Goal: Information Seeking & Learning: Learn about a topic

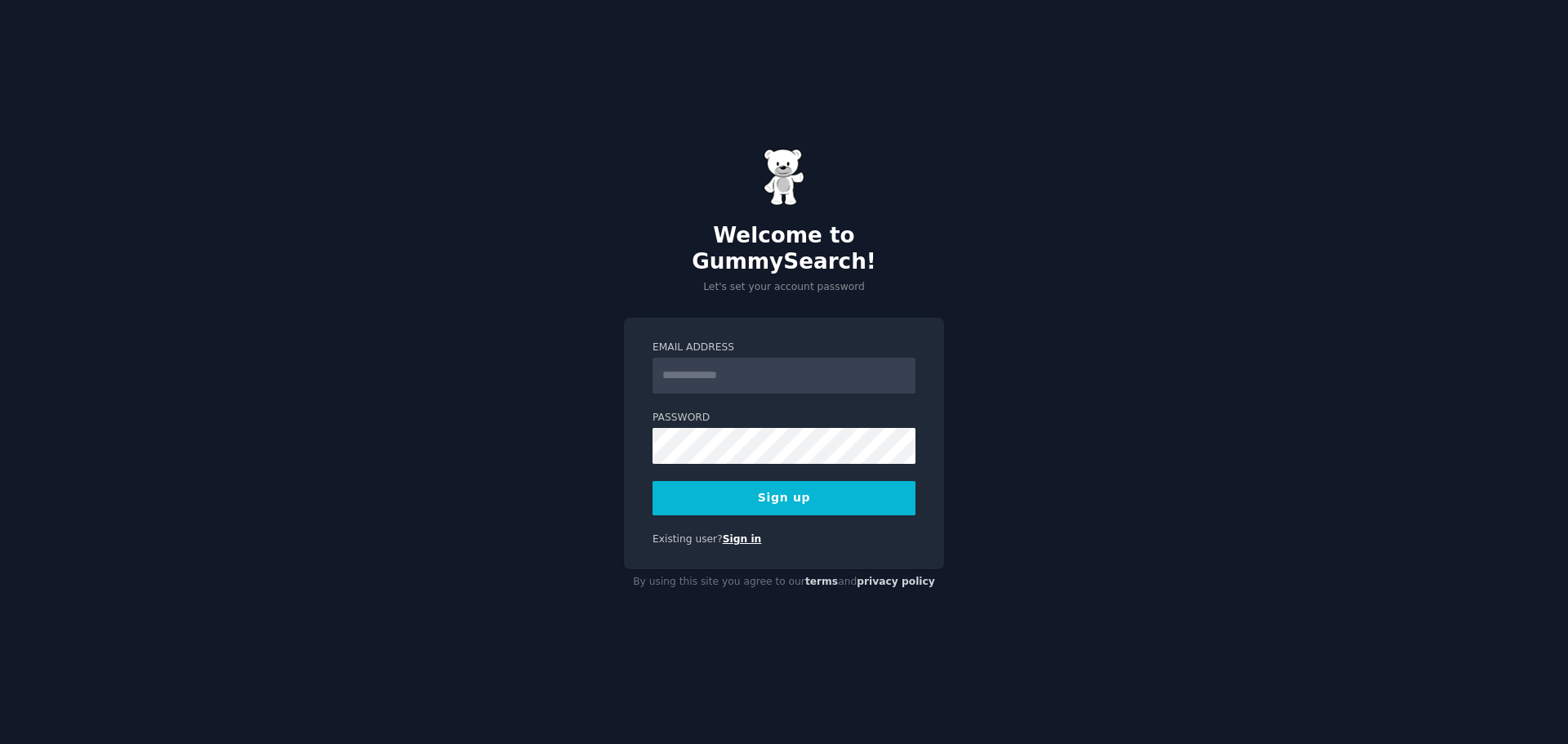
click at [732, 534] on link "Sign in" at bounding box center [742, 539] width 39 height 12
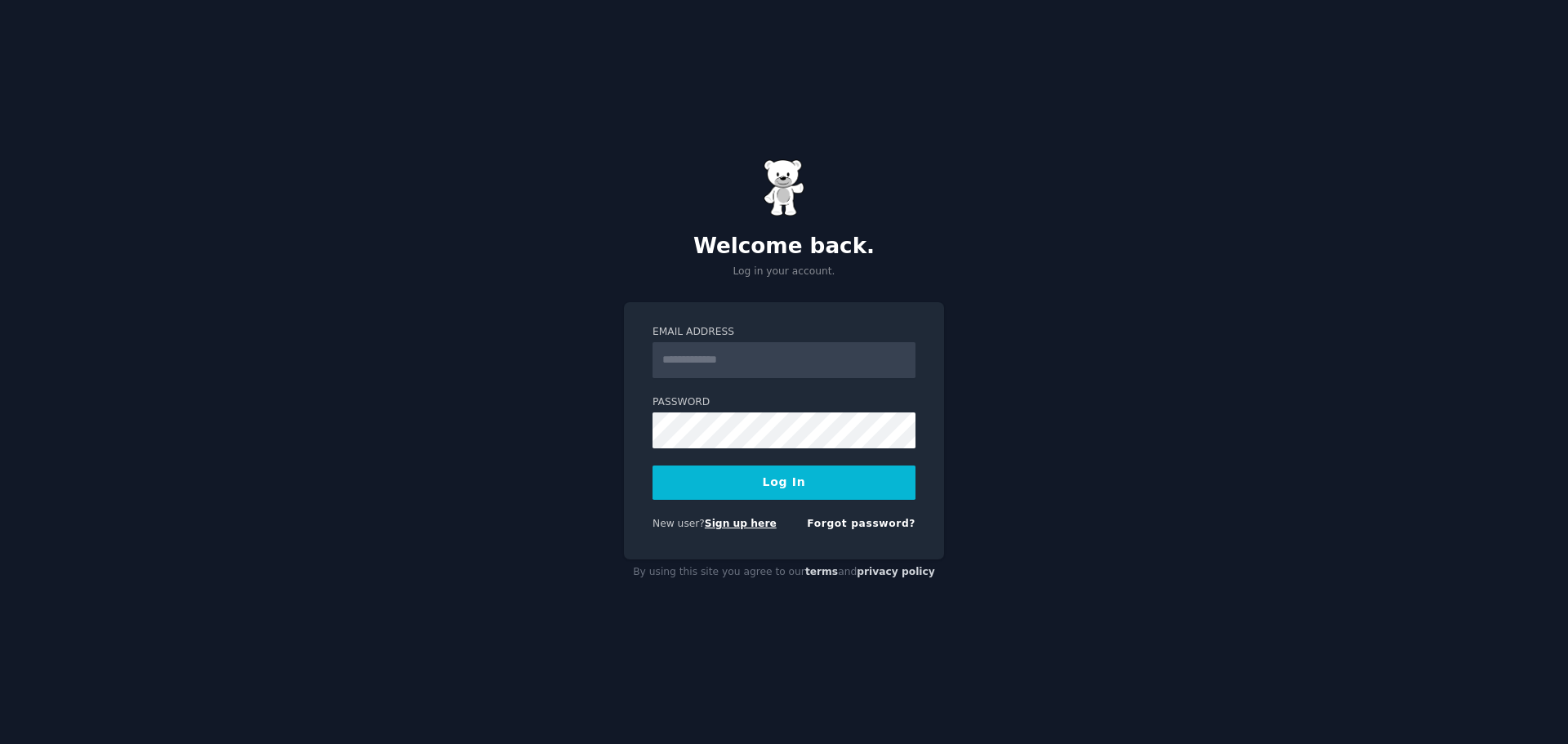
click at [733, 524] on link "Sign up here" at bounding box center [740, 524] width 71 height 12
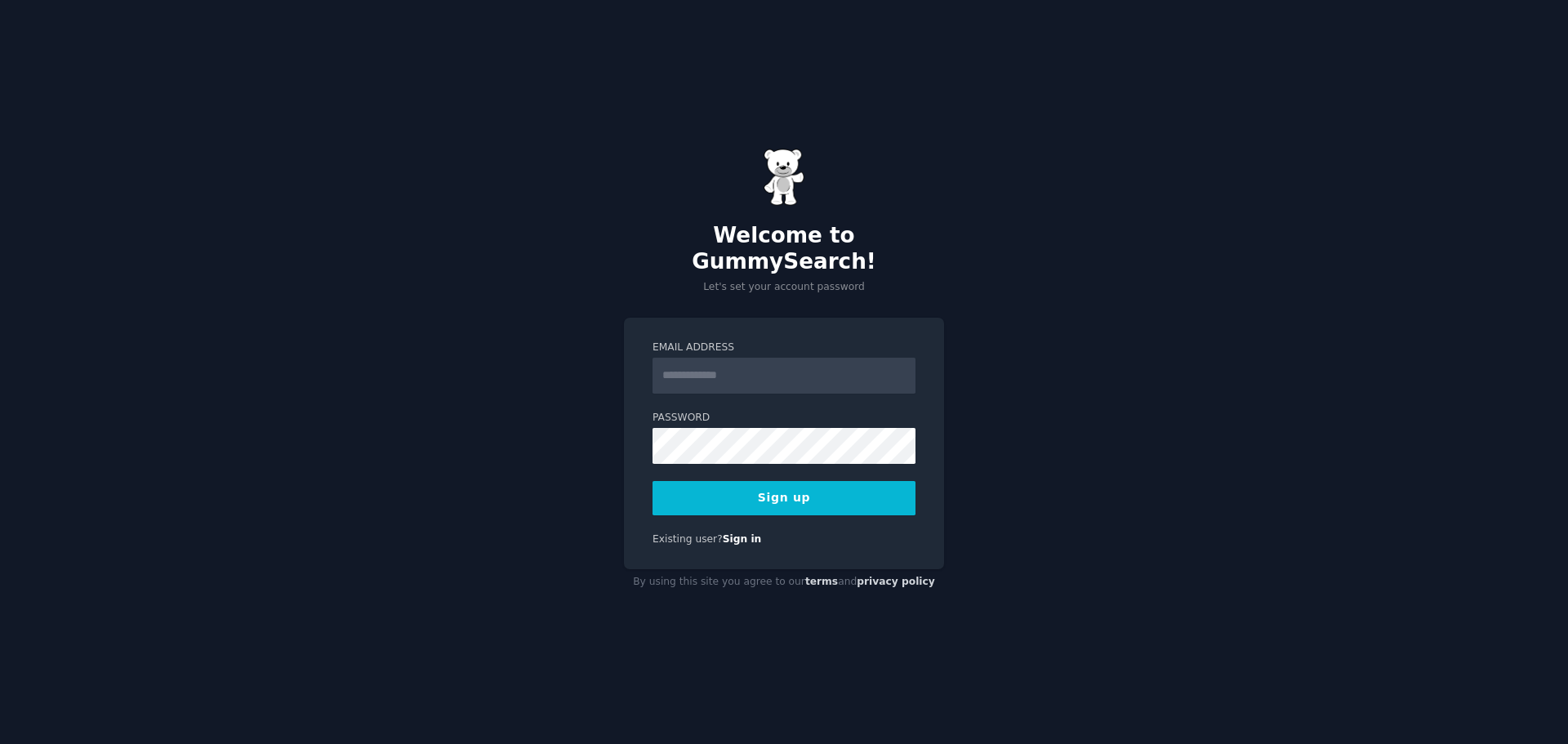
click at [674, 361] on input "Email Address" at bounding box center [784, 375] width 263 height 36
type input "**********"
click at [776, 490] on button "Sign up" at bounding box center [784, 497] width 263 height 34
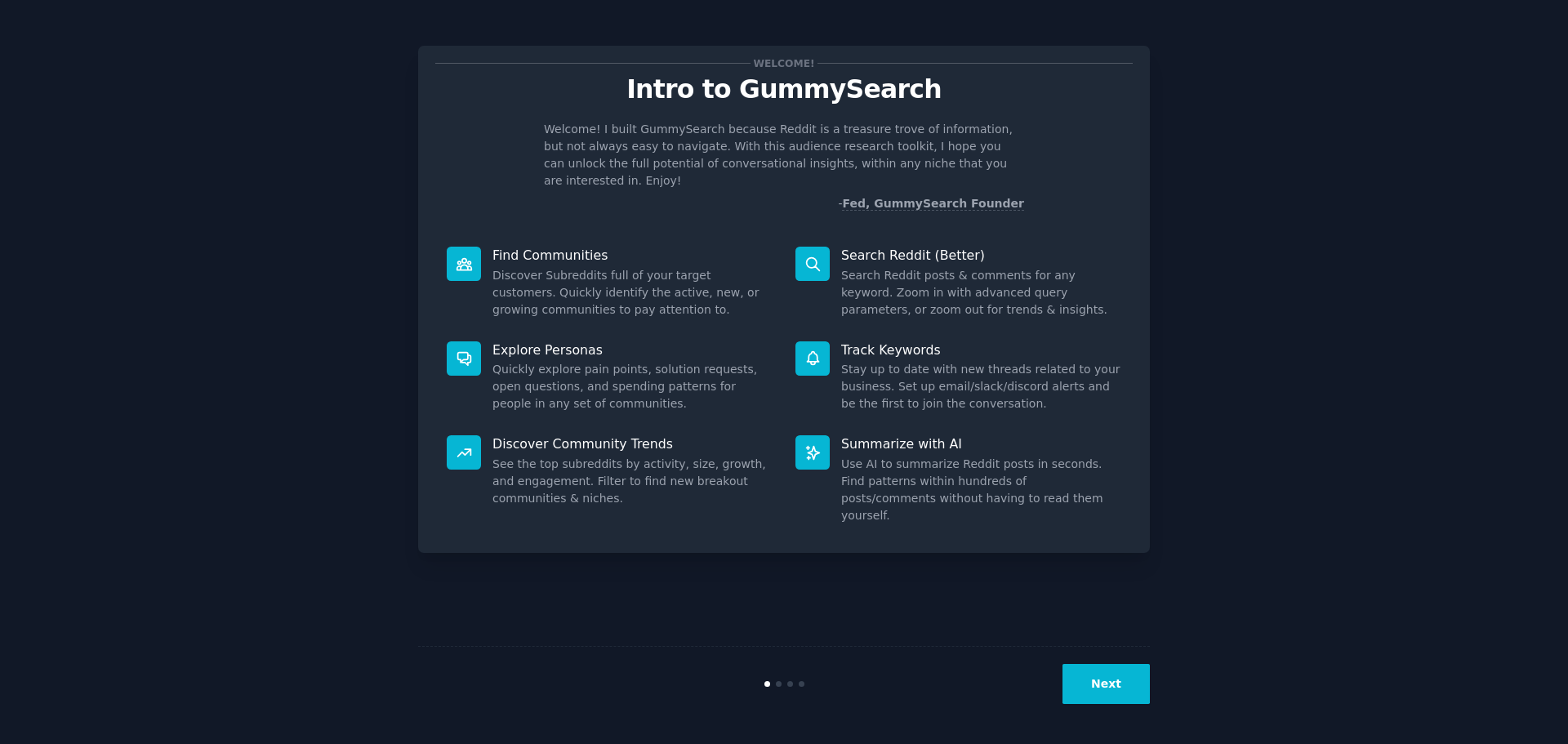
click at [594, 267] on dd "Discover Subreddits full of your target customers. Quickly identify the active,…" at bounding box center [633, 293] width 280 height 52
click at [465, 258] on icon at bounding box center [463, 264] width 15 height 12
click at [1110, 674] on button "Next" at bounding box center [1106, 683] width 87 height 40
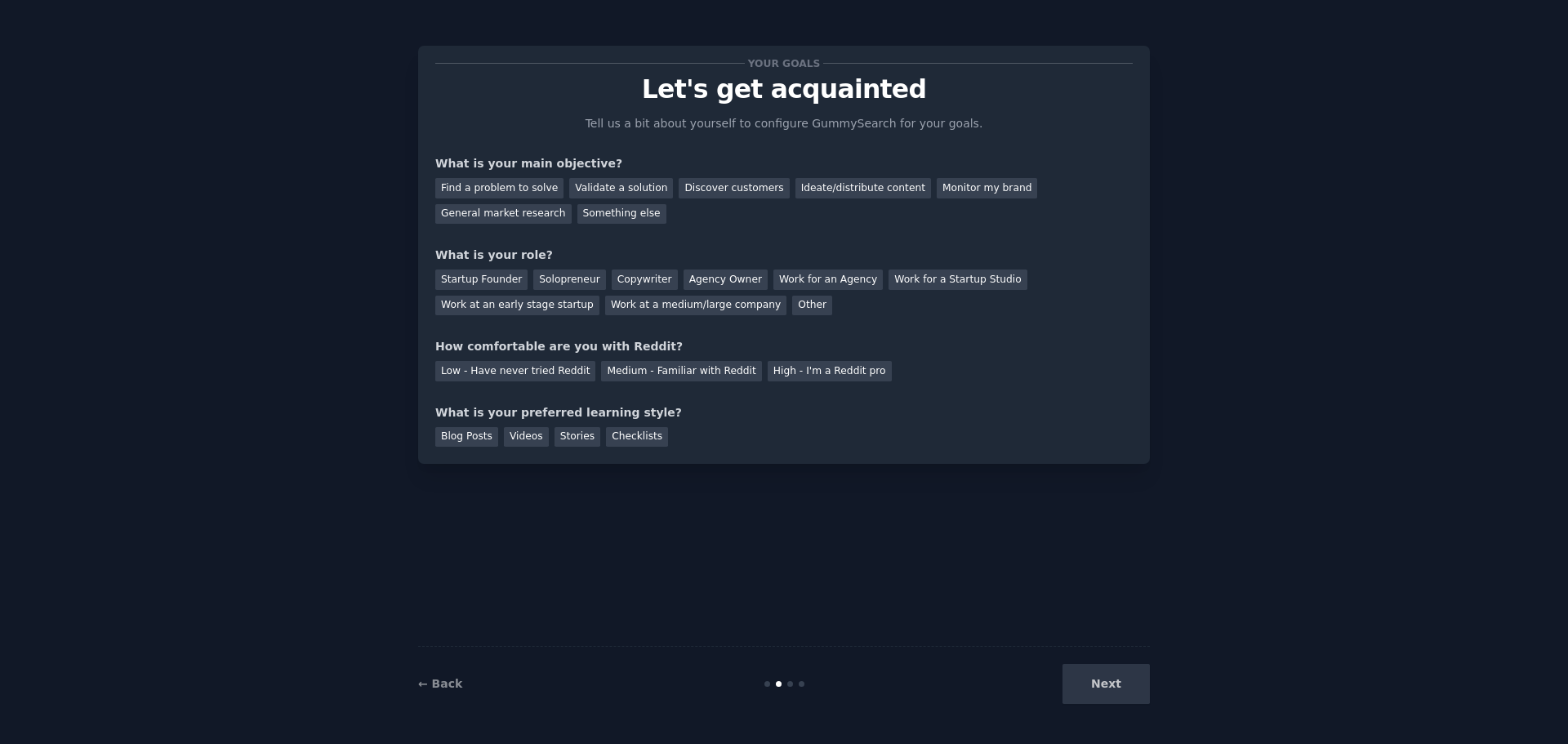
click at [1112, 683] on div "Next" at bounding box center [1027, 683] width 244 height 40
click at [1106, 685] on div "Next" at bounding box center [1027, 683] width 244 height 40
click at [788, 682] on div at bounding box center [790, 684] width 6 height 6
click at [822, 489] on div "Your goals Let's get acquainted Tell us a bit about yourself to configure Gummy…" at bounding box center [784, 371] width 732 height 698
click at [1109, 689] on div "Next" at bounding box center [1027, 683] width 244 height 40
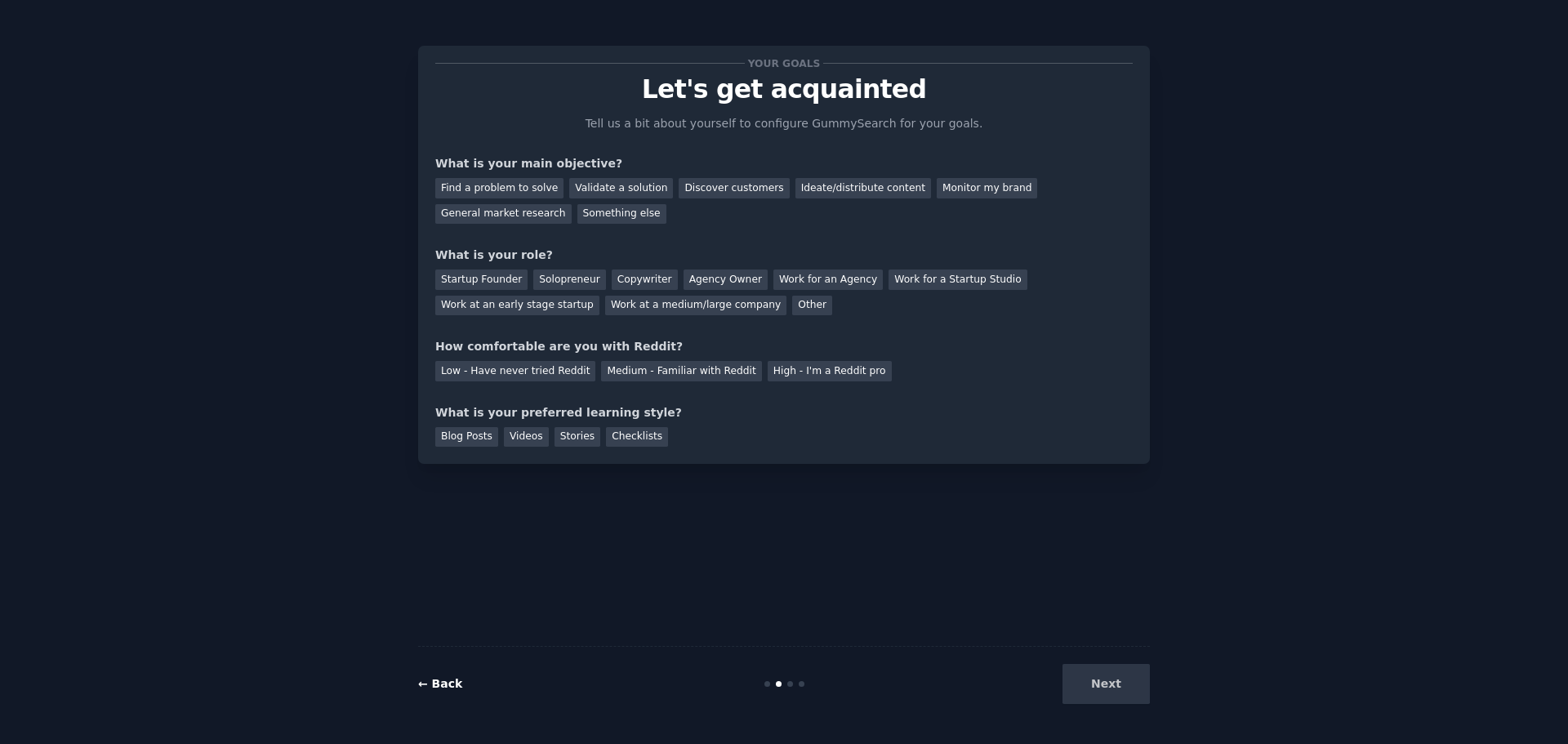
click at [448, 682] on link "← Back" at bounding box center [440, 682] width 44 height 13
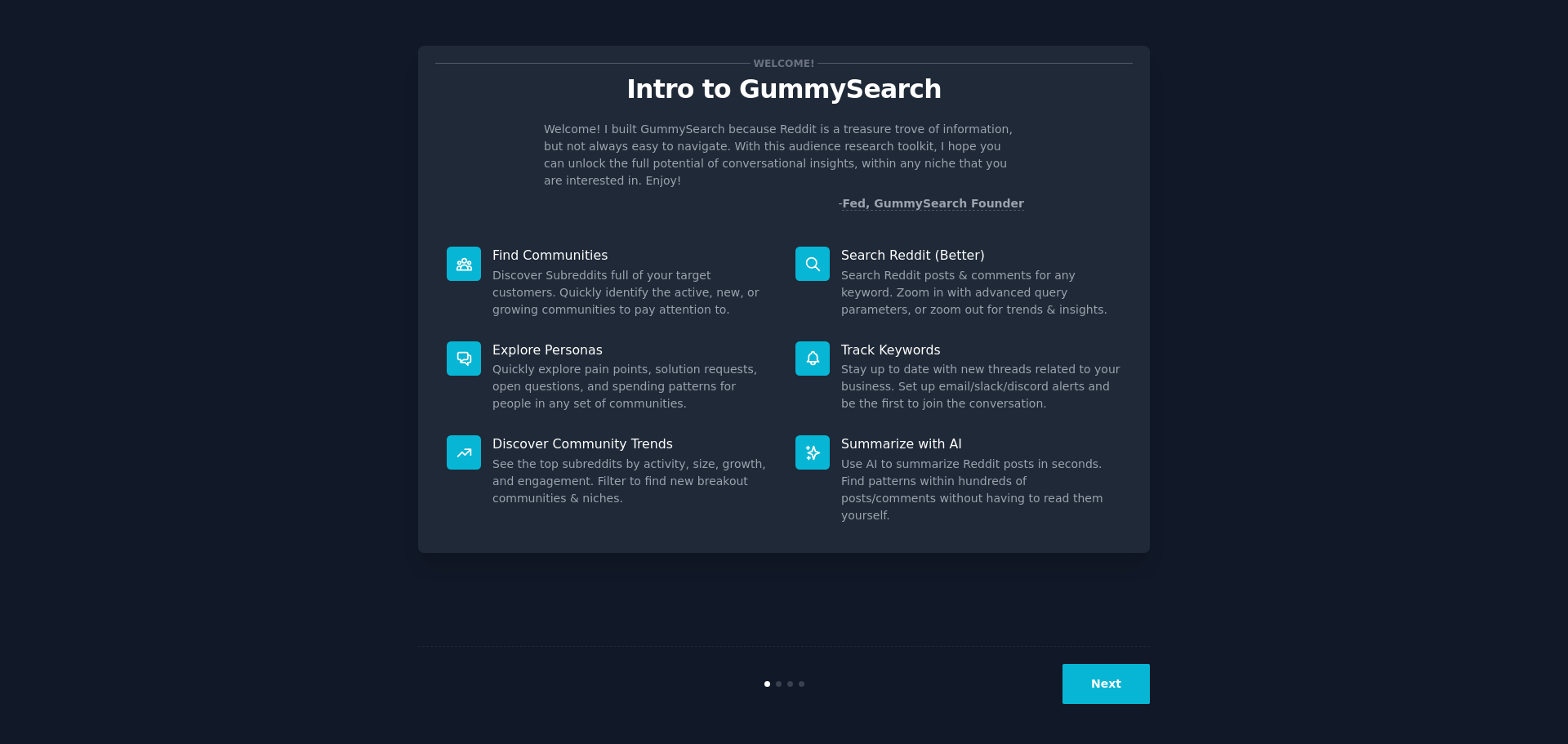
click at [519, 436] on p "Discover Community Trends" at bounding box center [633, 444] width 280 height 18
click at [465, 449] on icon at bounding box center [463, 453] width 13 height 8
click at [1113, 692] on button "Next" at bounding box center [1106, 683] width 87 height 40
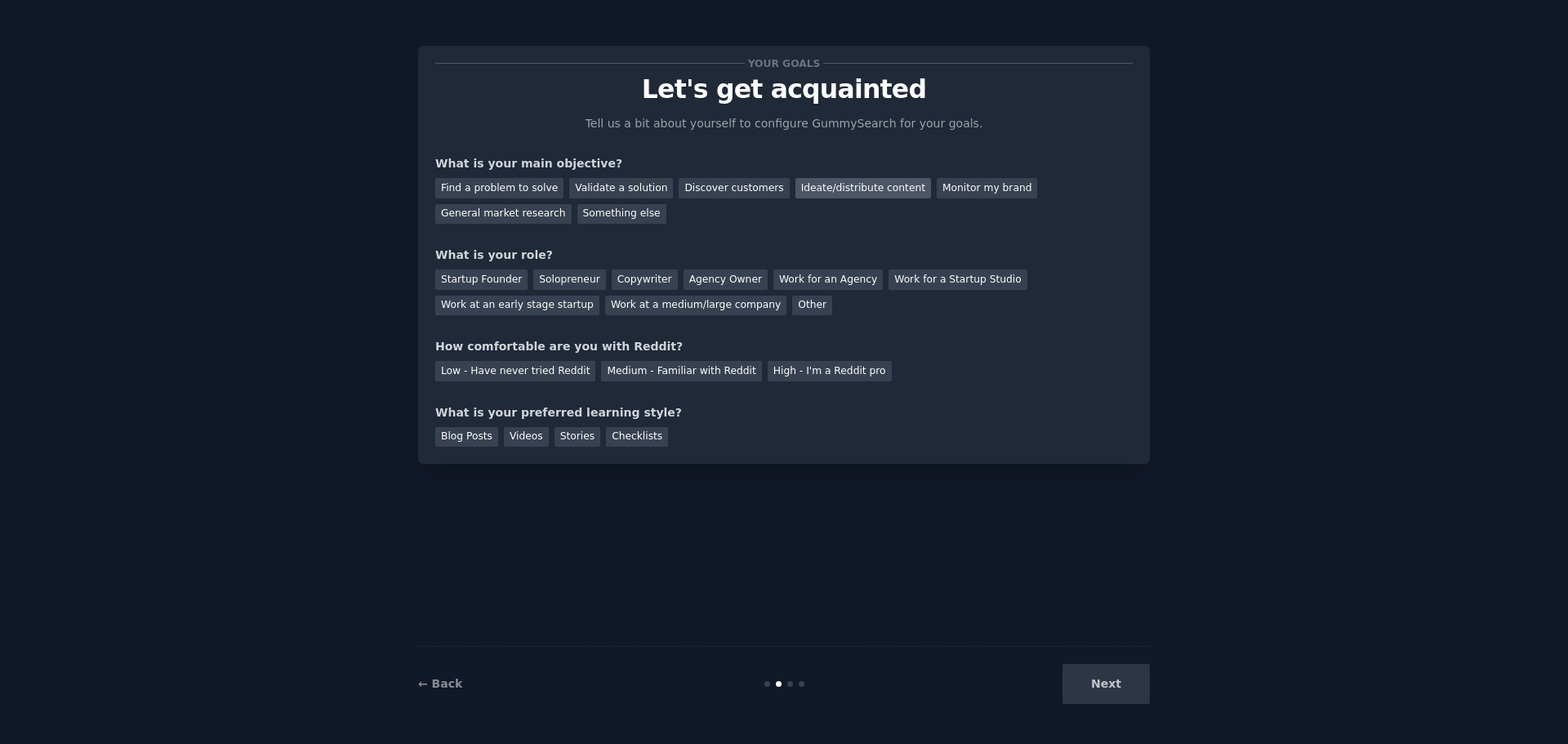
click at [831, 191] on div "Ideate/distribute content" at bounding box center [863, 188] width 135 height 21
click at [686, 307] on div "Work at a medium/large company" at bounding box center [695, 305] width 181 height 21
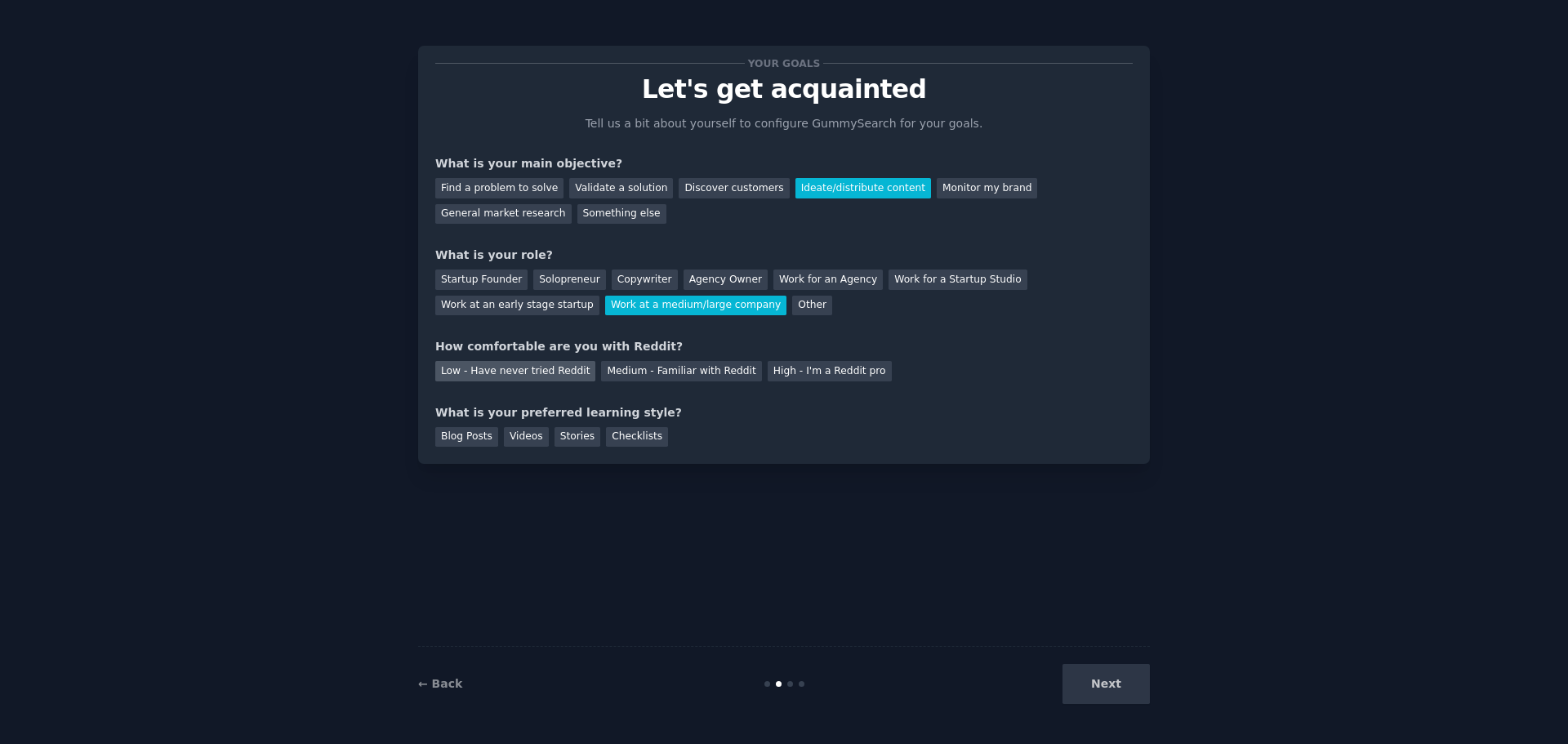
click at [530, 367] on div "Low - Have never tried Reddit" at bounding box center [515, 371] width 160 height 21
click at [466, 440] on div "Blog Posts" at bounding box center [467, 437] width 63 height 21
click at [1102, 677] on button "Next" at bounding box center [1106, 683] width 87 height 40
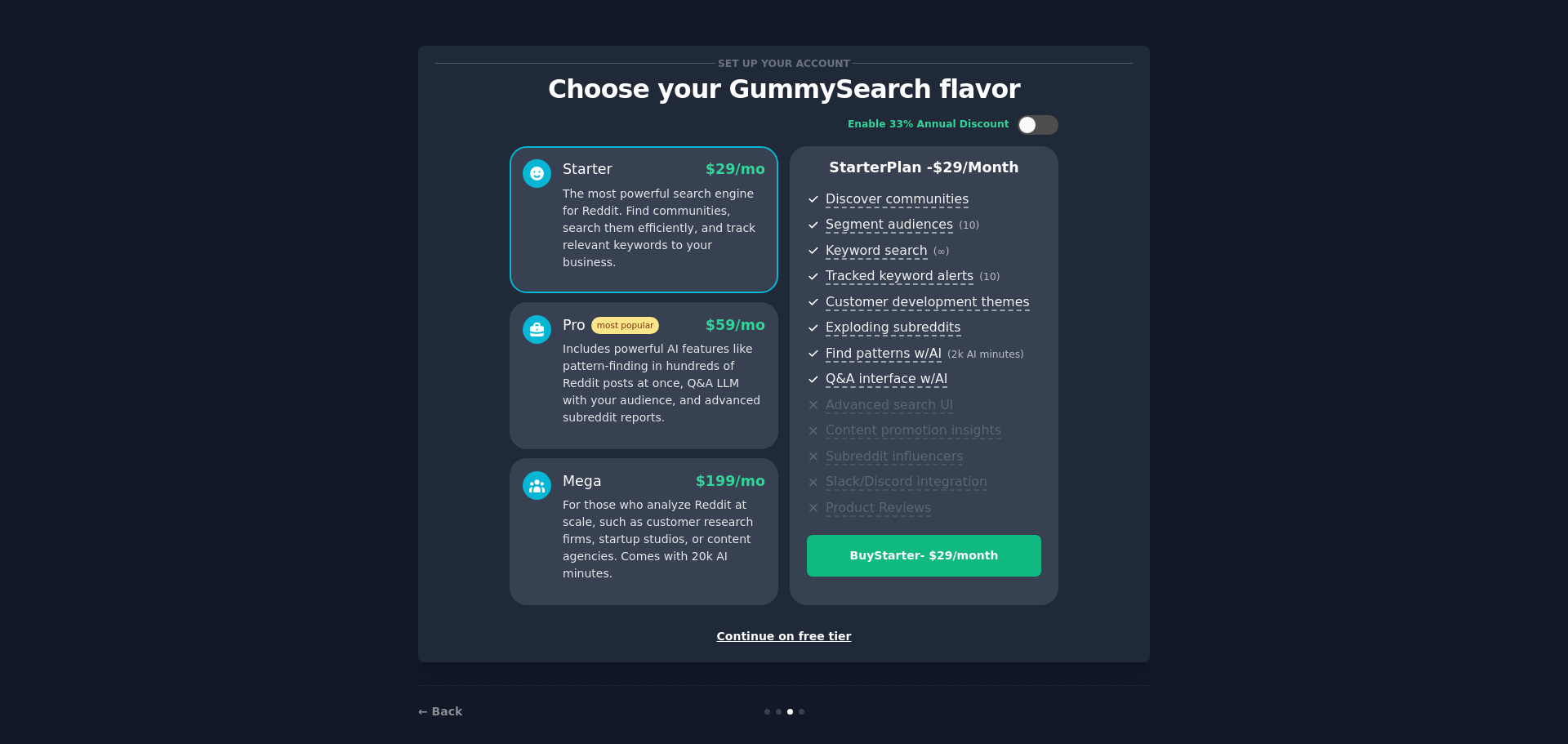
click at [817, 640] on div "Continue on free tier" at bounding box center [784, 636] width 697 height 18
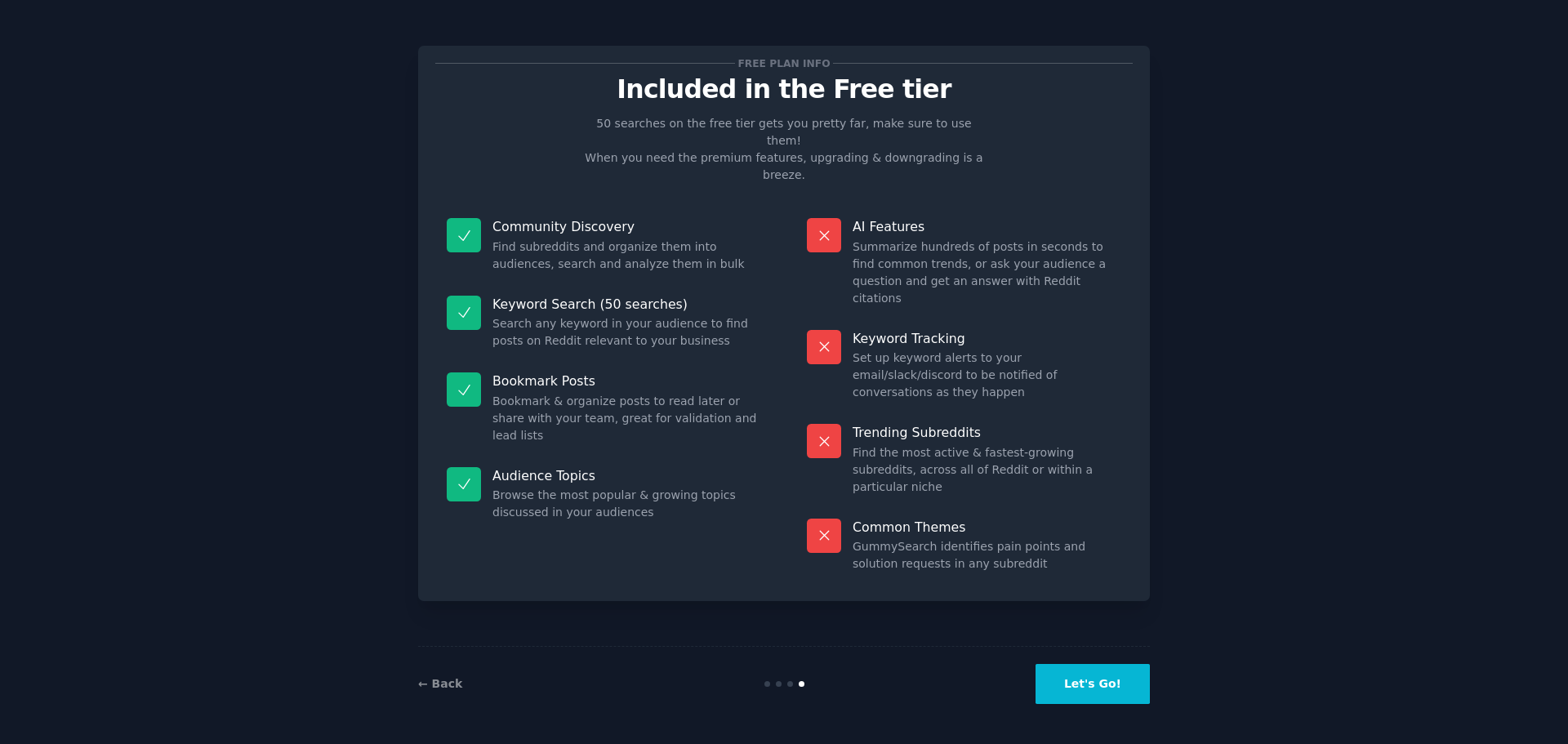
click at [1092, 680] on button "Let's Go!" at bounding box center [1092, 683] width 115 height 40
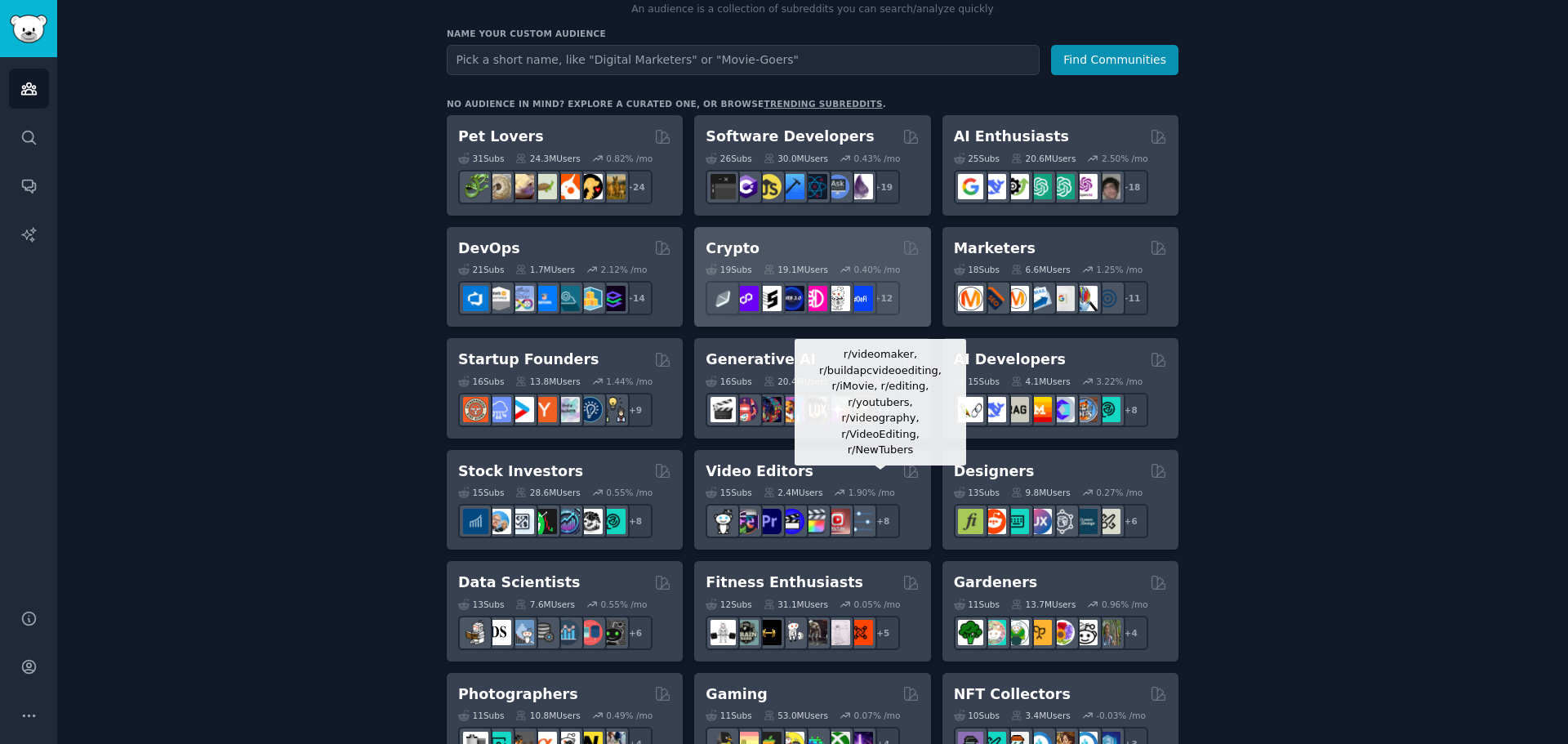
scroll to position [78, 0]
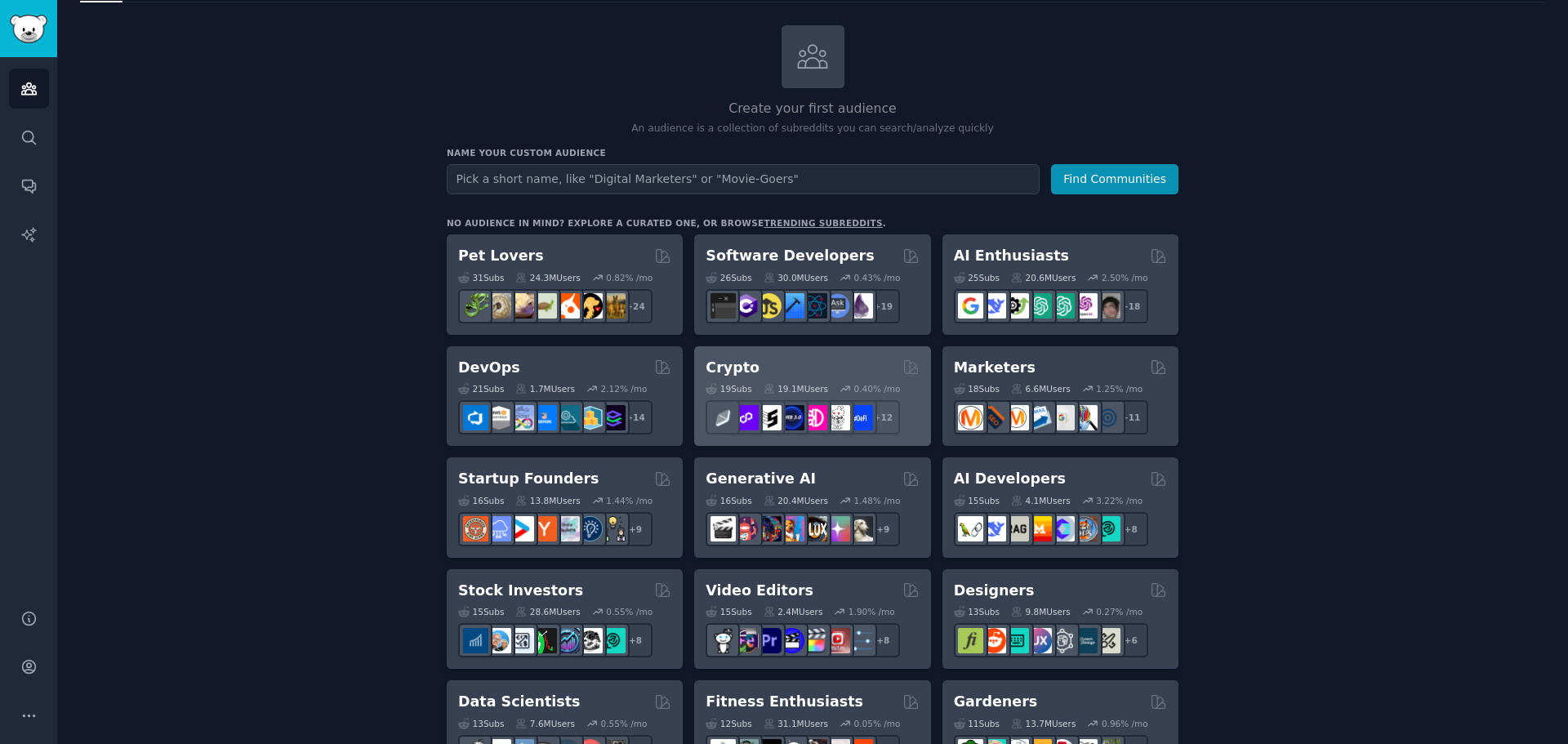
click at [726, 375] on h2 "Crypto" at bounding box center [733, 367] width 54 height 21
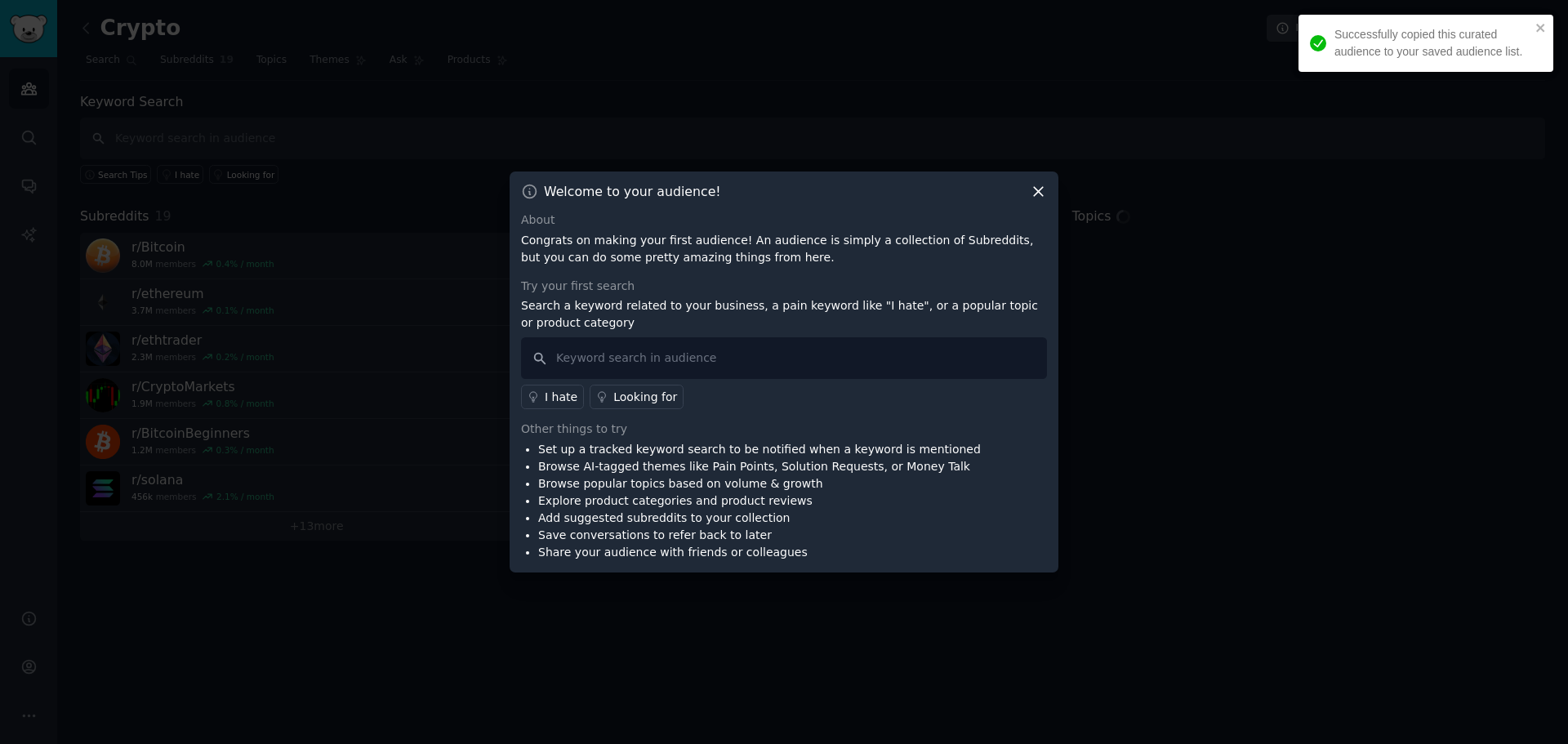
click at [1035, 194] on icon at bounding box center [1038, 192] width 9 height 9
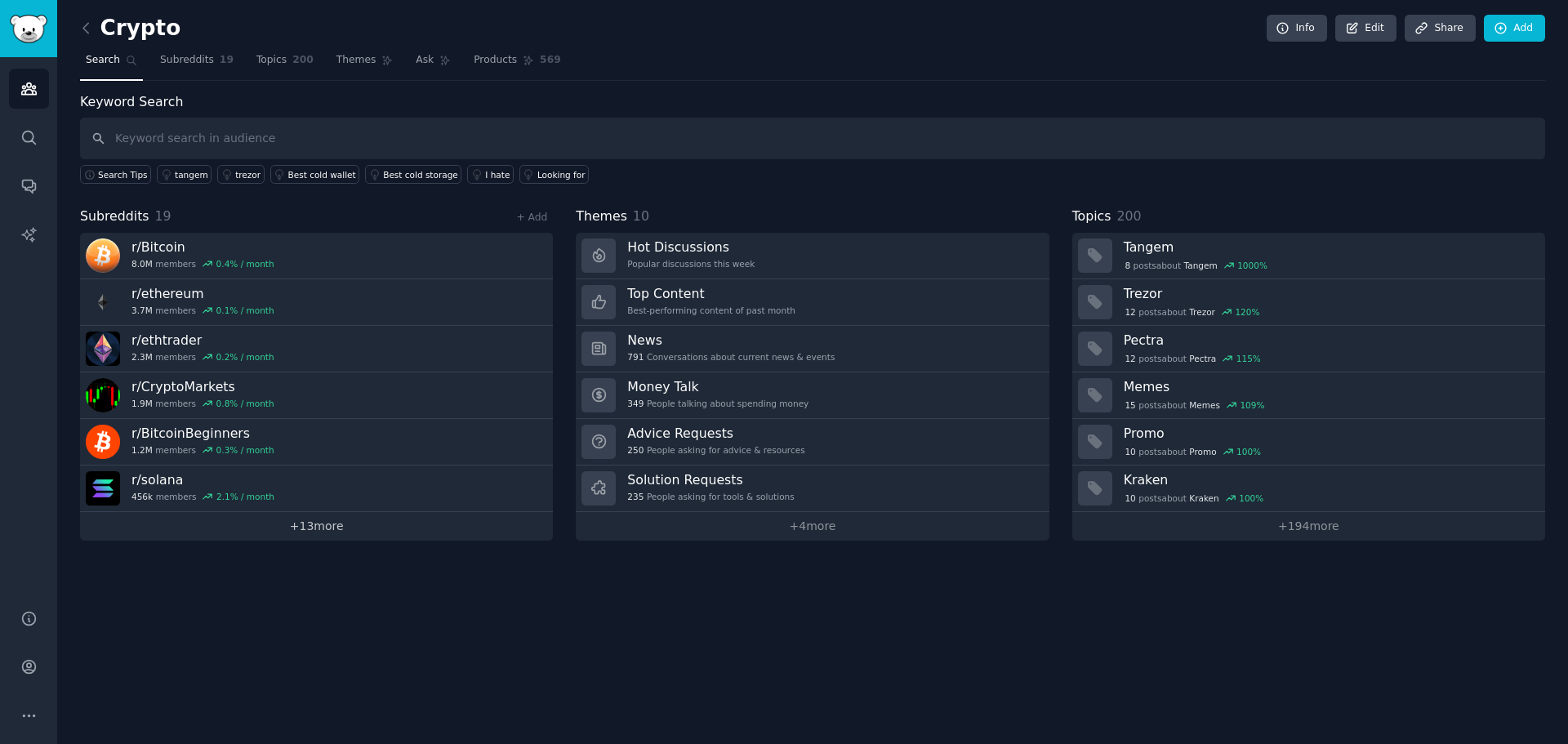
click at [332, 529] on link "+ 13 more" at bounding box center [316, 526] width 473 height 28
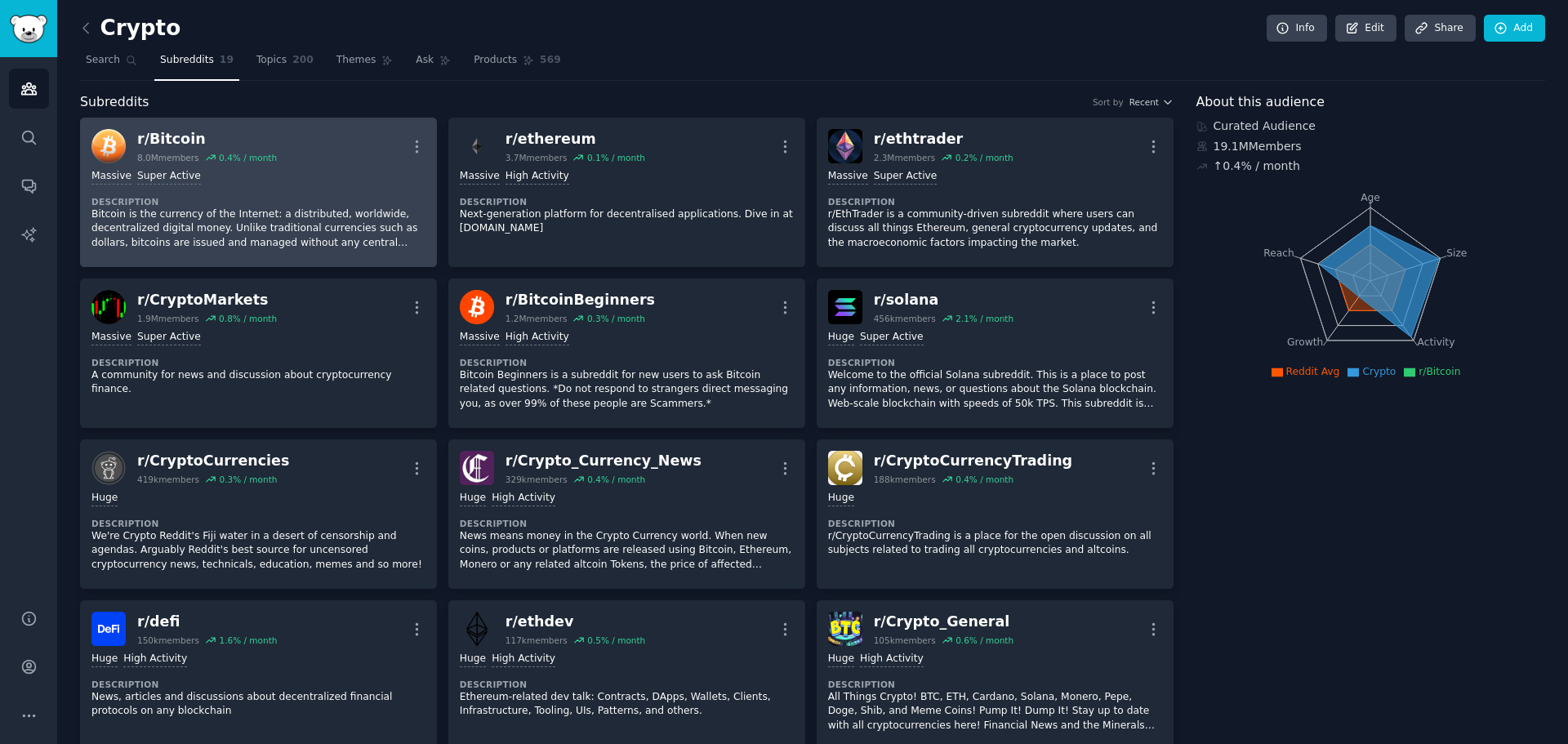
click at [279, 224] on p "Bitcoin is the currency of the Internet: a distributed, worldwide, decentralize…" at bounding box center [258, 229] width 334 height 43
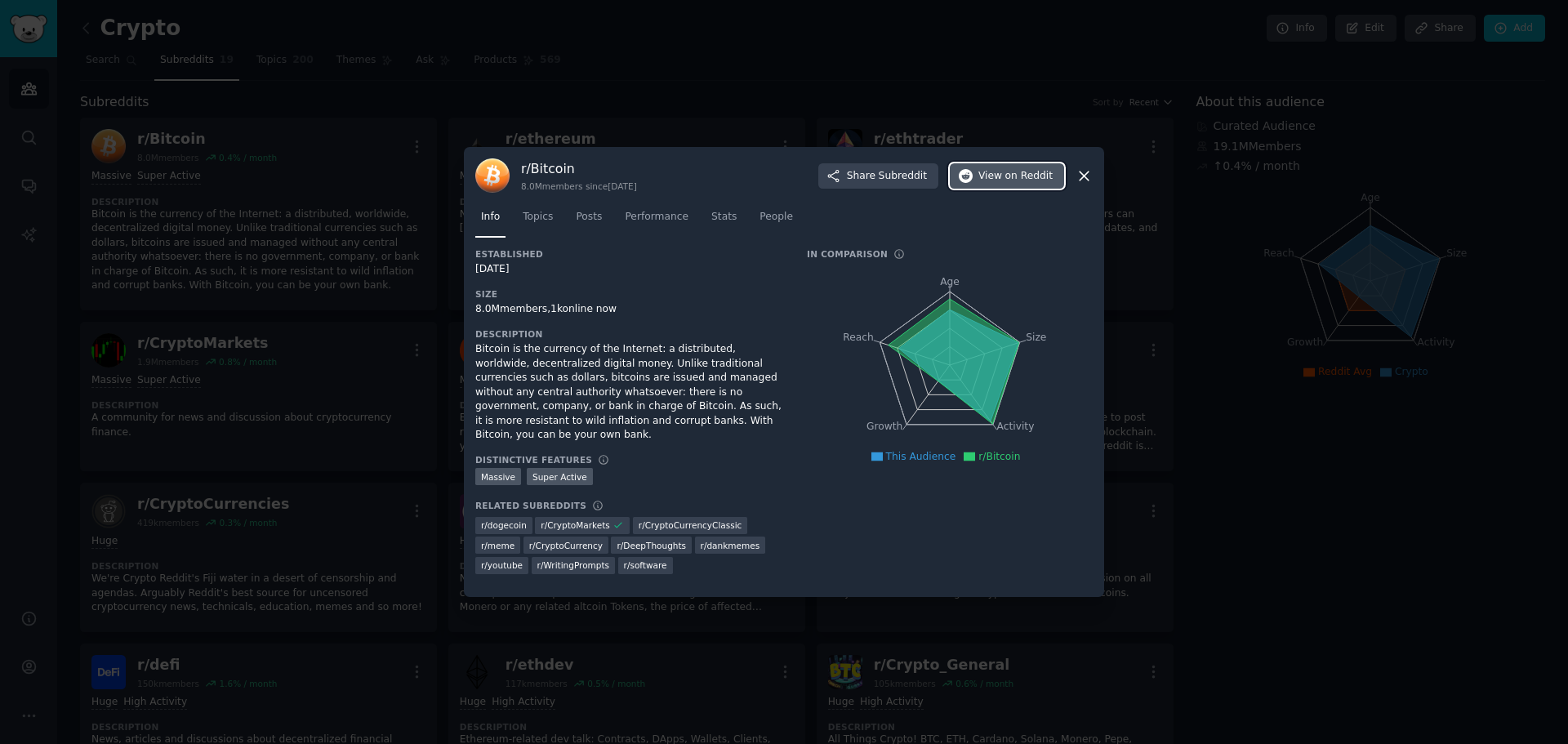
click at [1025, 177] on span "on Reddit" at bounding box center [1029, 176] width 47 height 15
